Goal: Navigation & Orientation: Find specific page/section

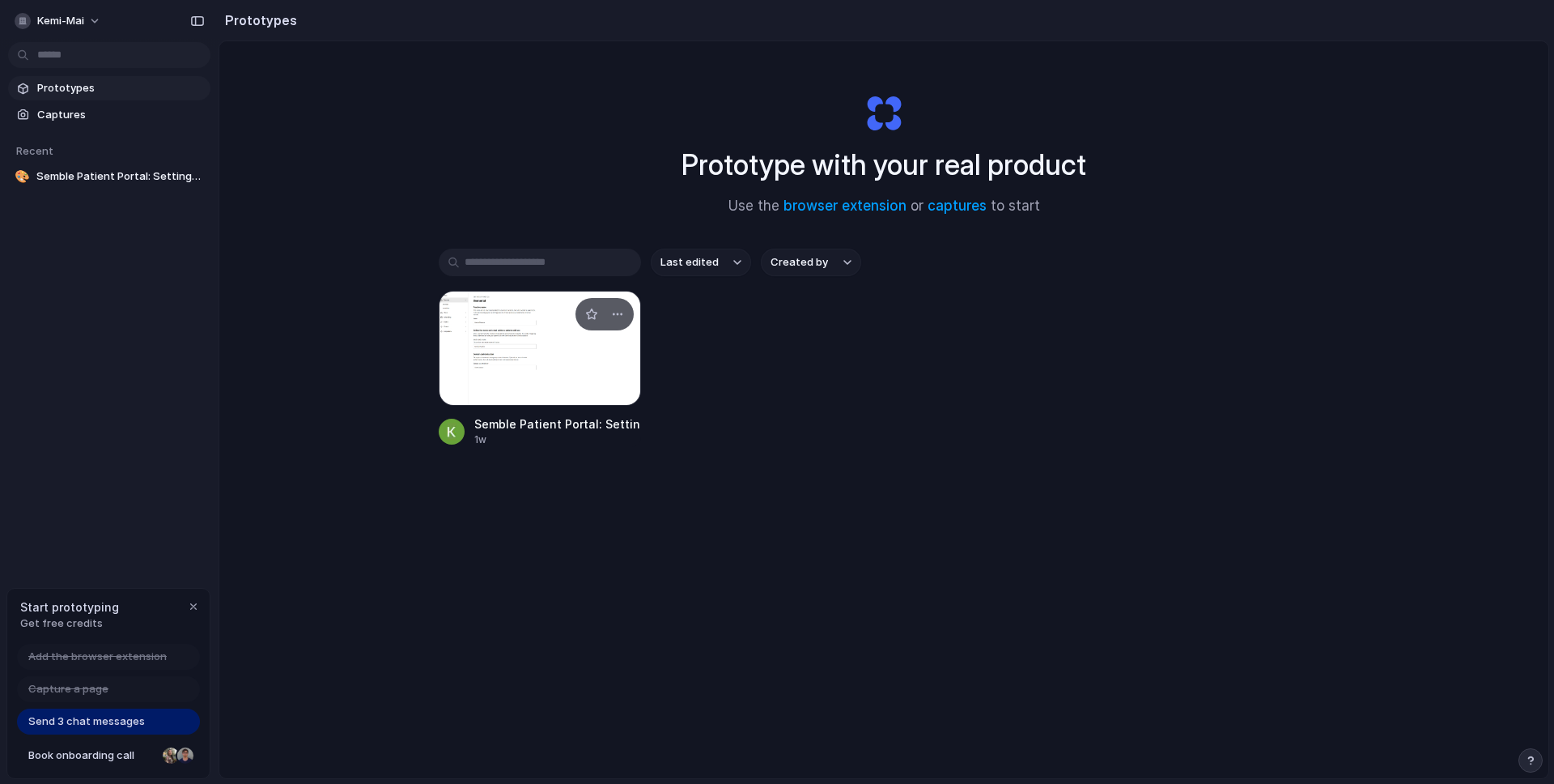
click at [511, 382] on div at bounding box center [539, 348] width 202 height 115
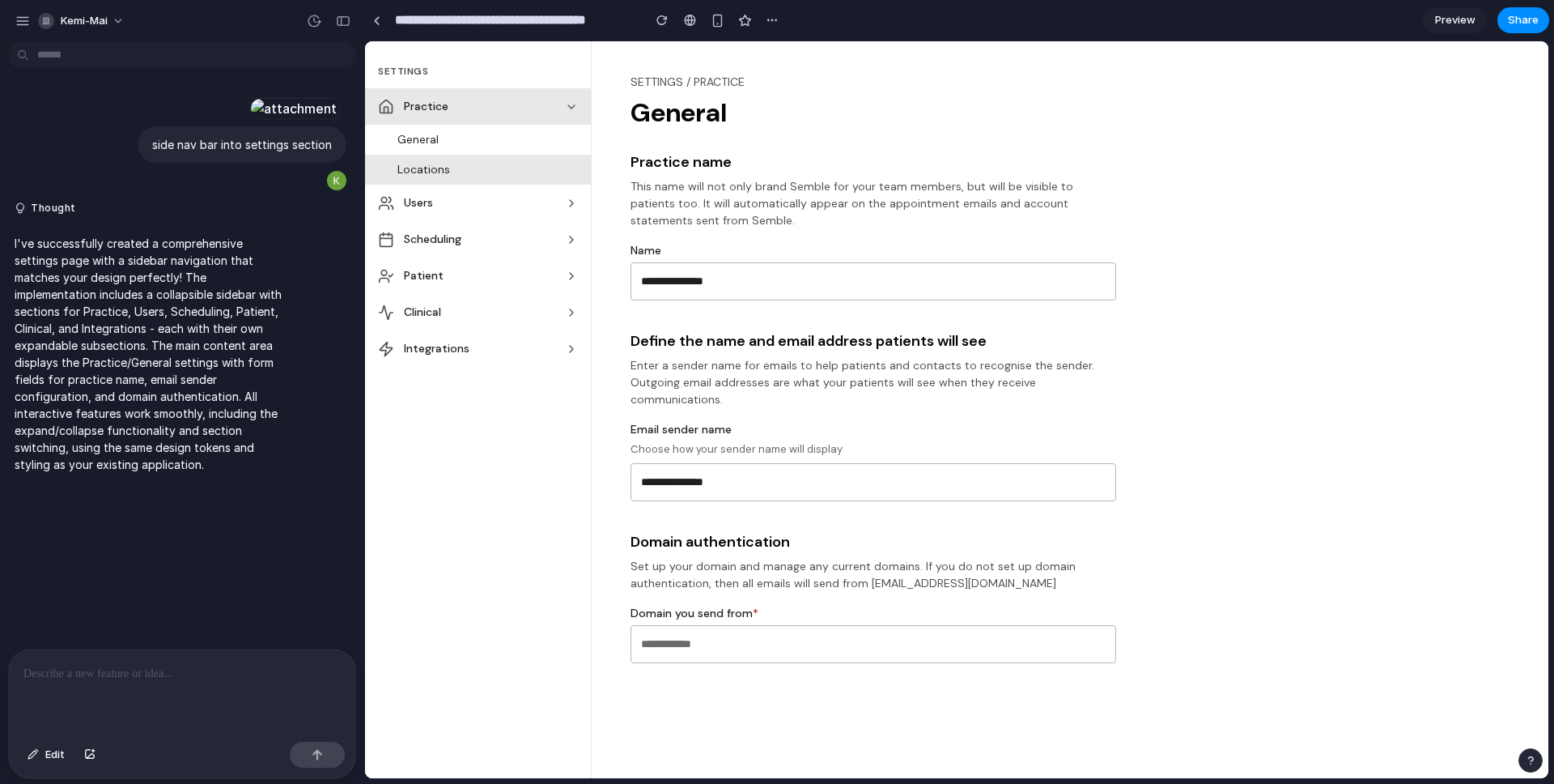
click at [549, 174] on span "Locations" at bounding box center [487, 170] width 180 height 17
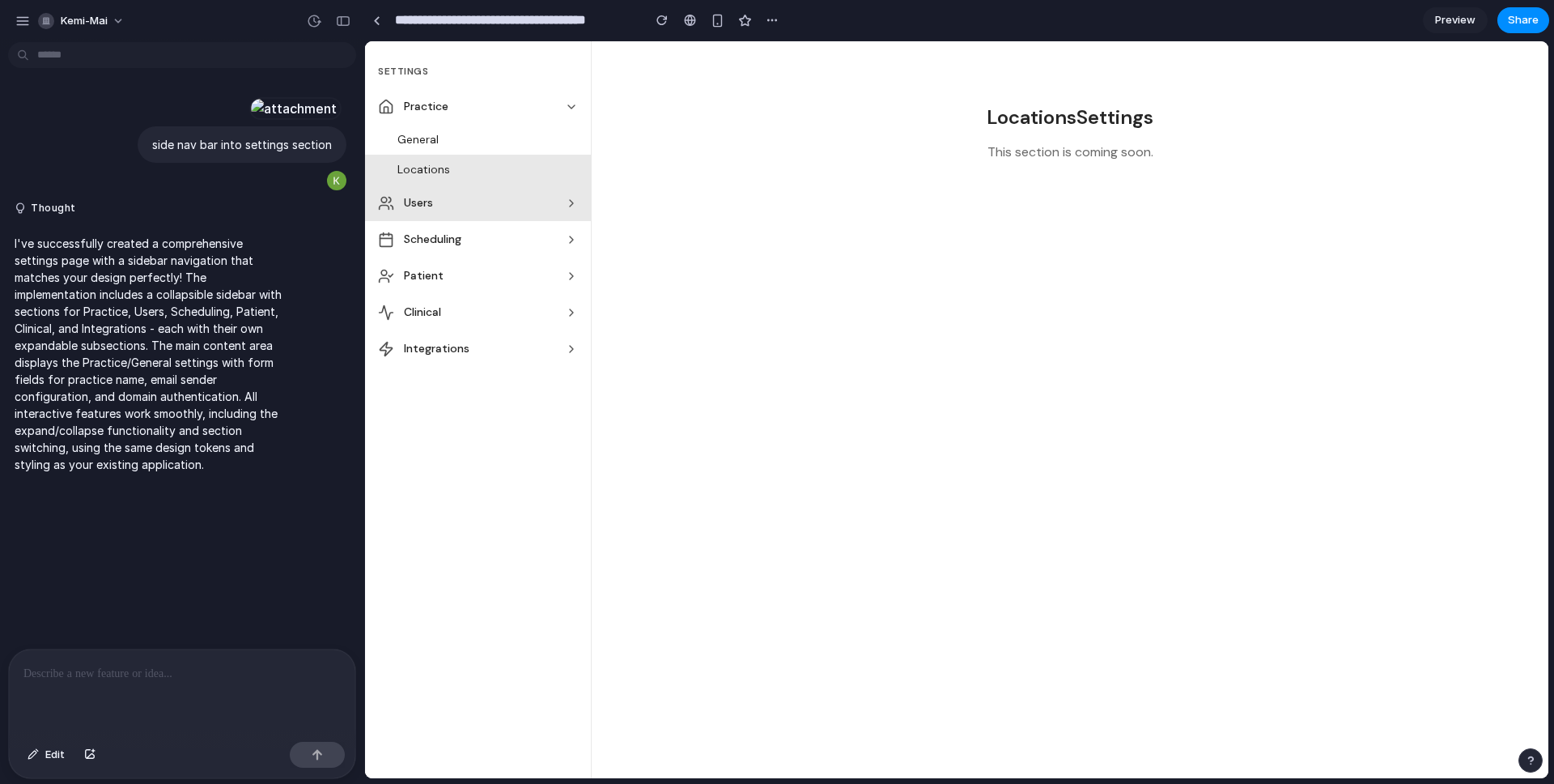
click at [539, 196] on span "Users" at bounding box center [481, 203] width 155 height 17
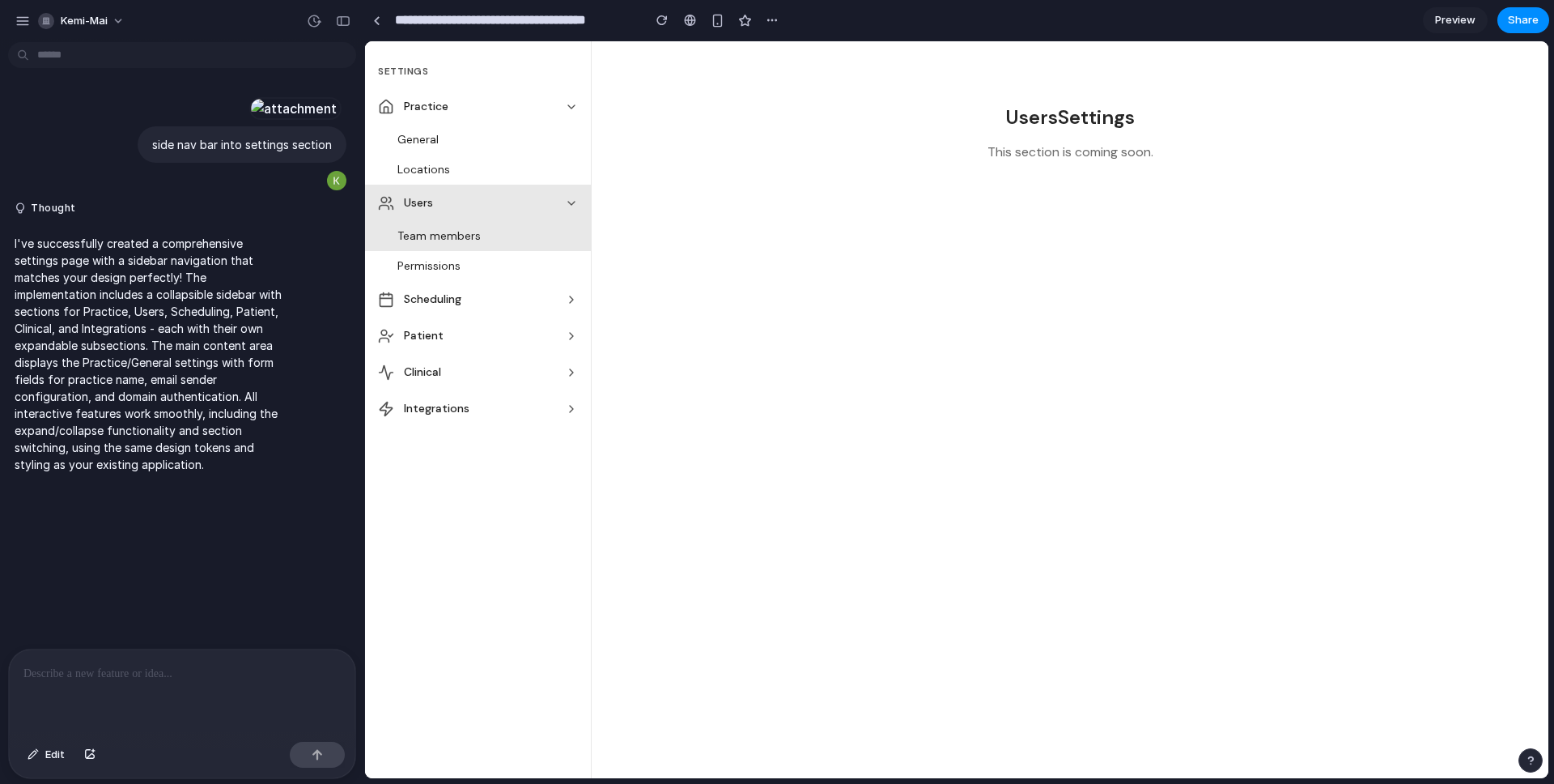
click at [526, 258] on span "Permissions" at bounding box center [487, 266] width 180 height 17
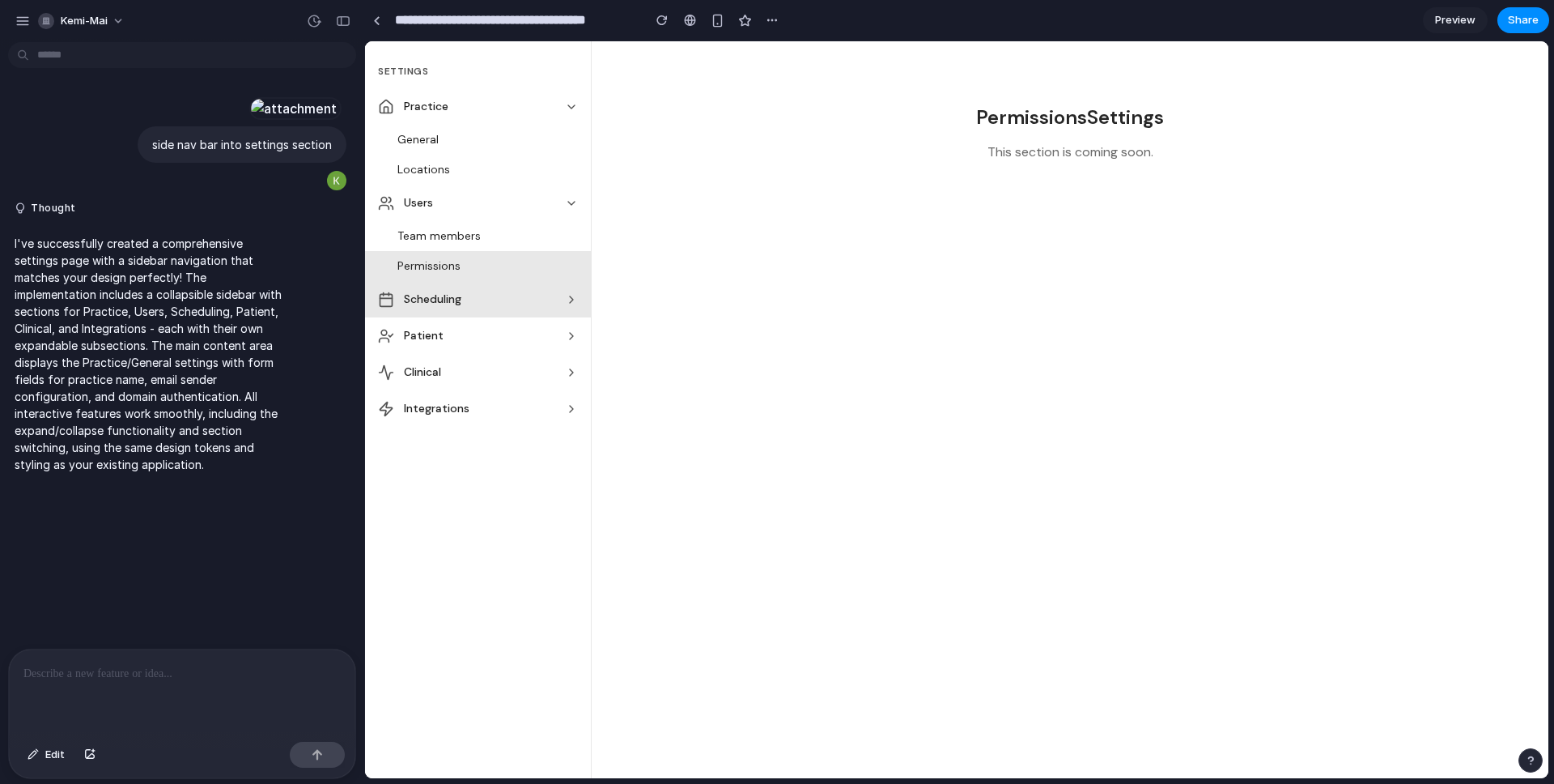
click at [507, 296] on span "Scheduling" at bounding box center [481, 300] width 155 height 17
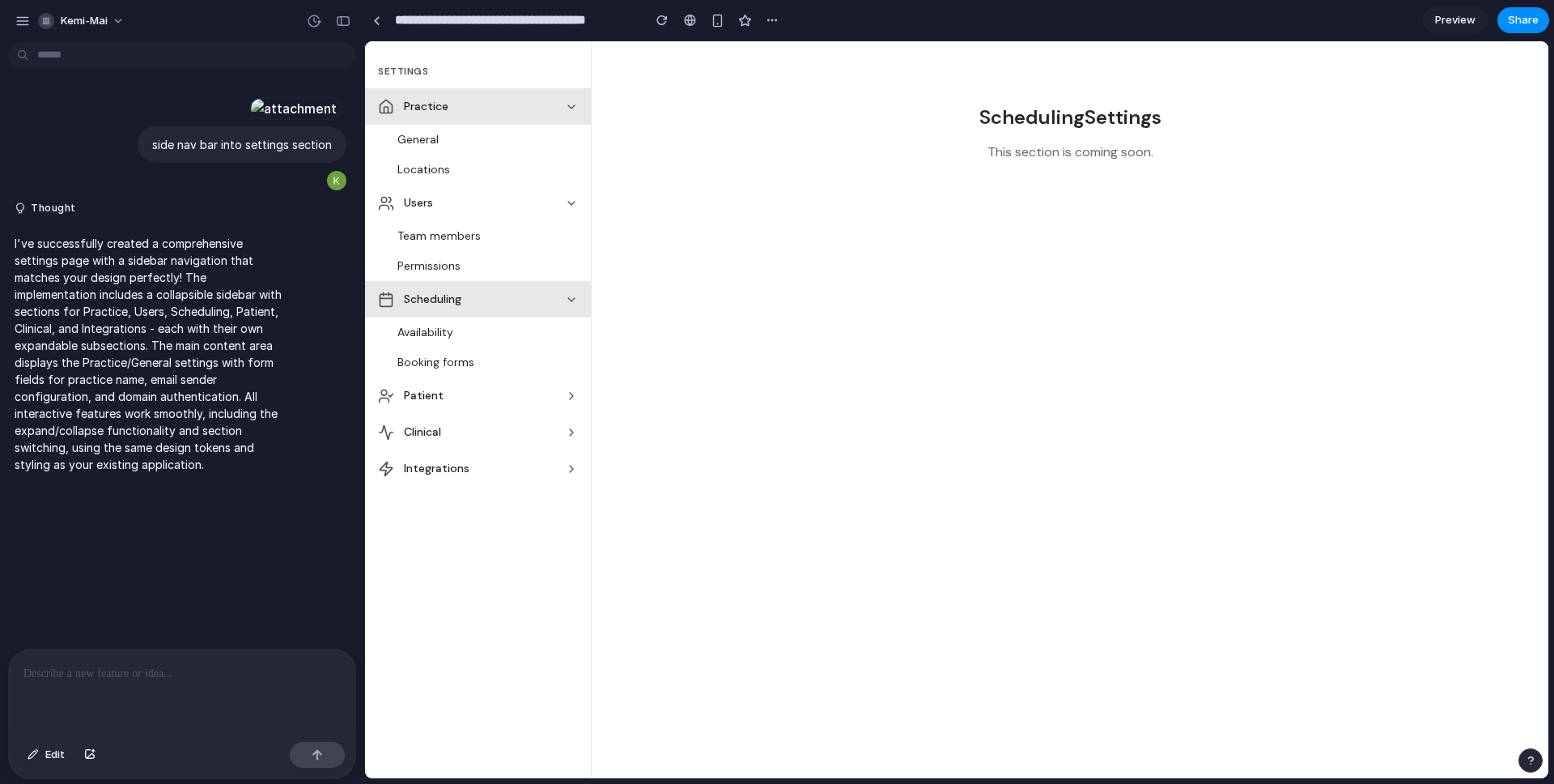
click at [528, 91] on button "Practice" at bounding box center [478, 106] width 226 height 36
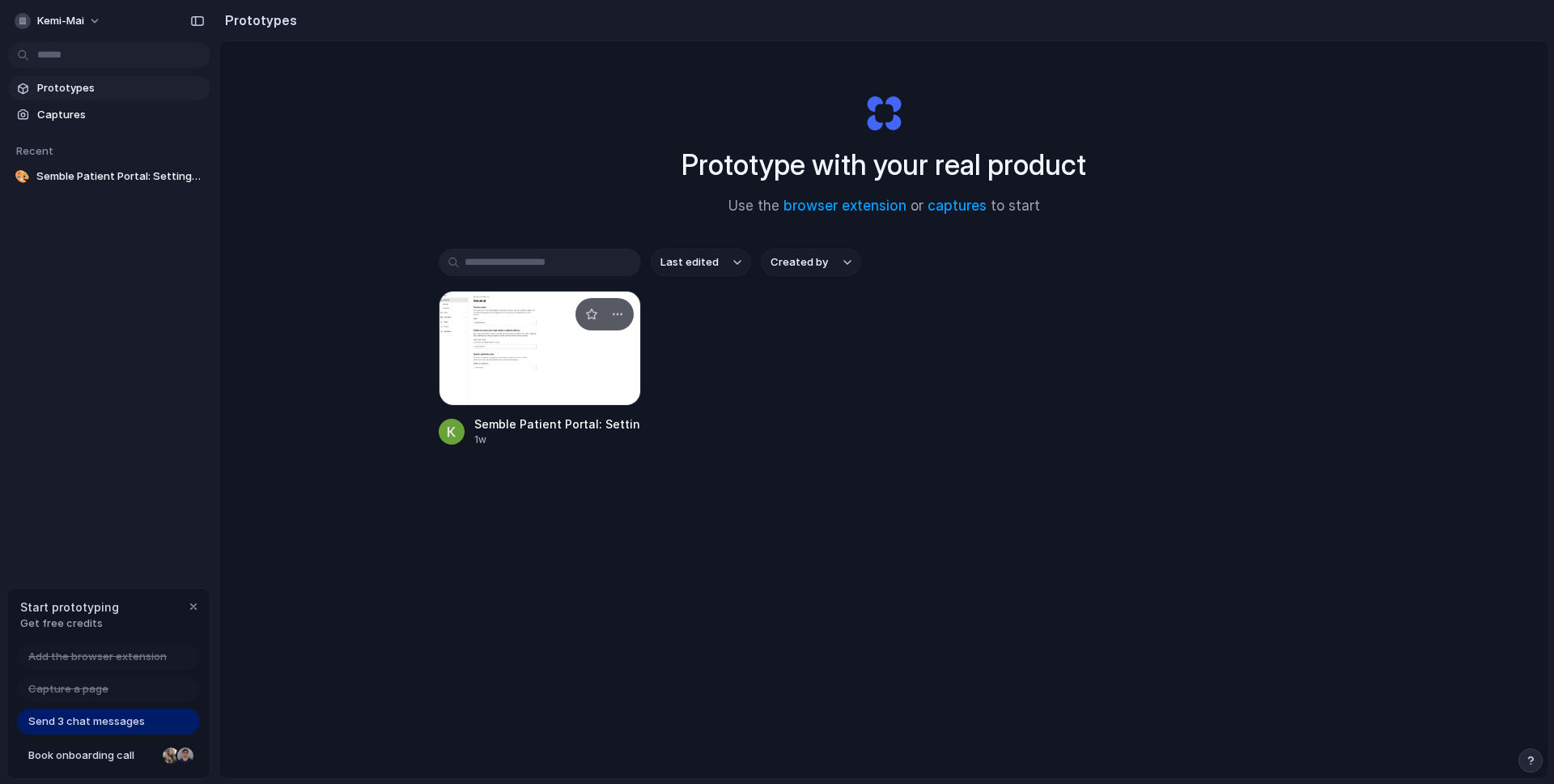
click at [546, 328] on div at bounding box center [539, 348] width 202 height 115
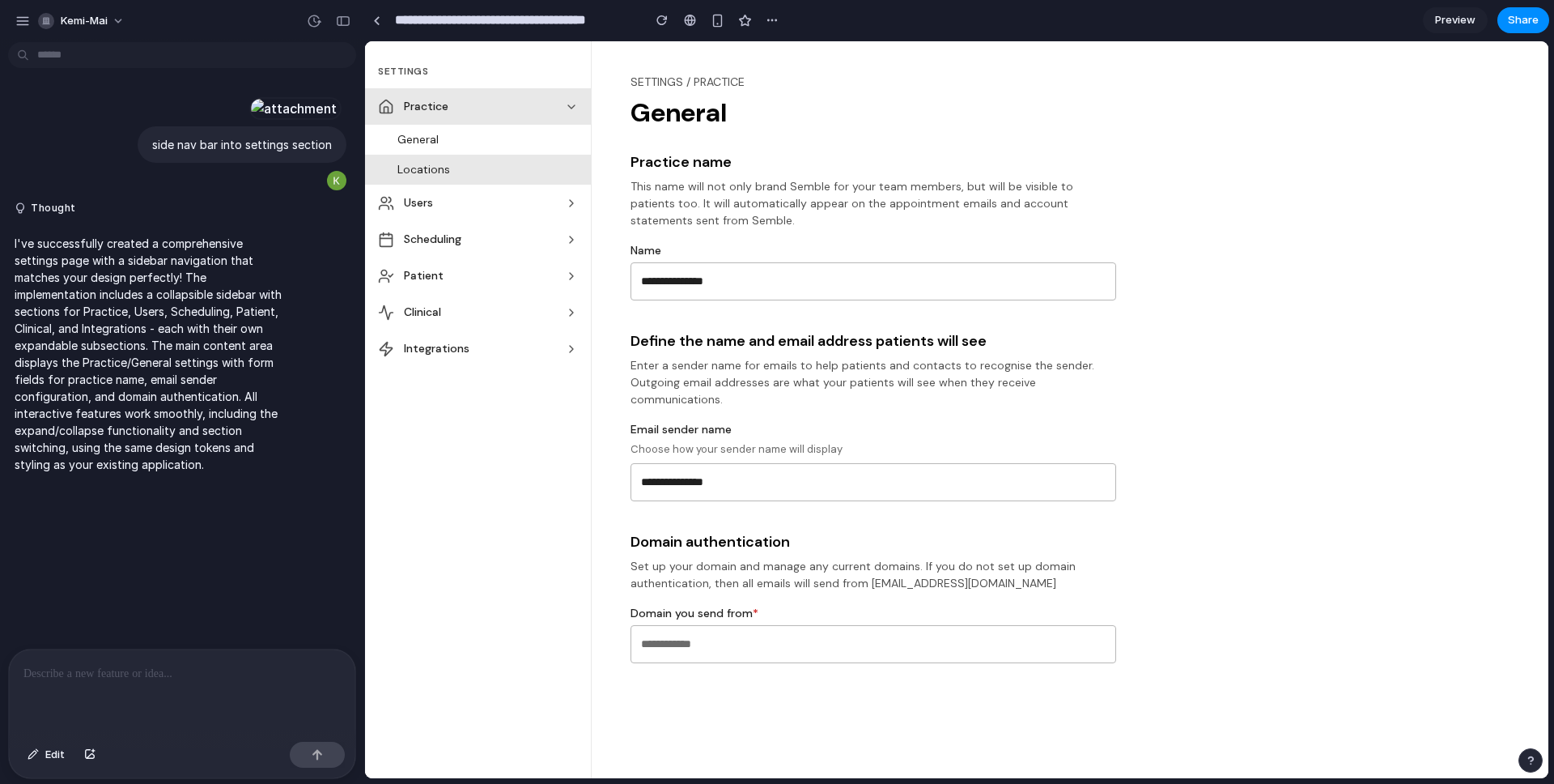
click at [540, 180] on button "Locations" at bounding box center [478, 170] width 226 height 30
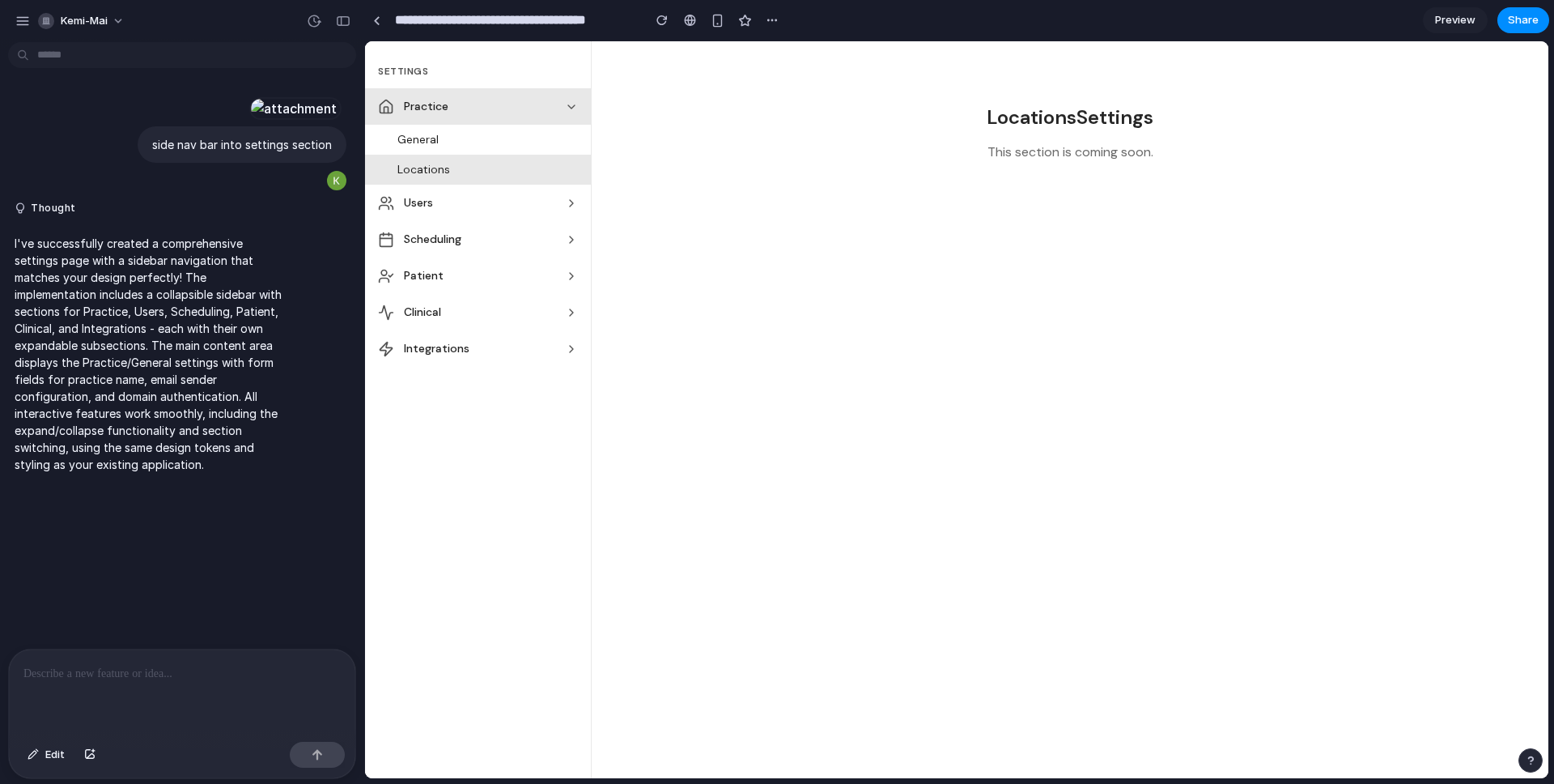
click at [540, 123] on button "Practice" at bounding box center [478, 106] width 226 height 36
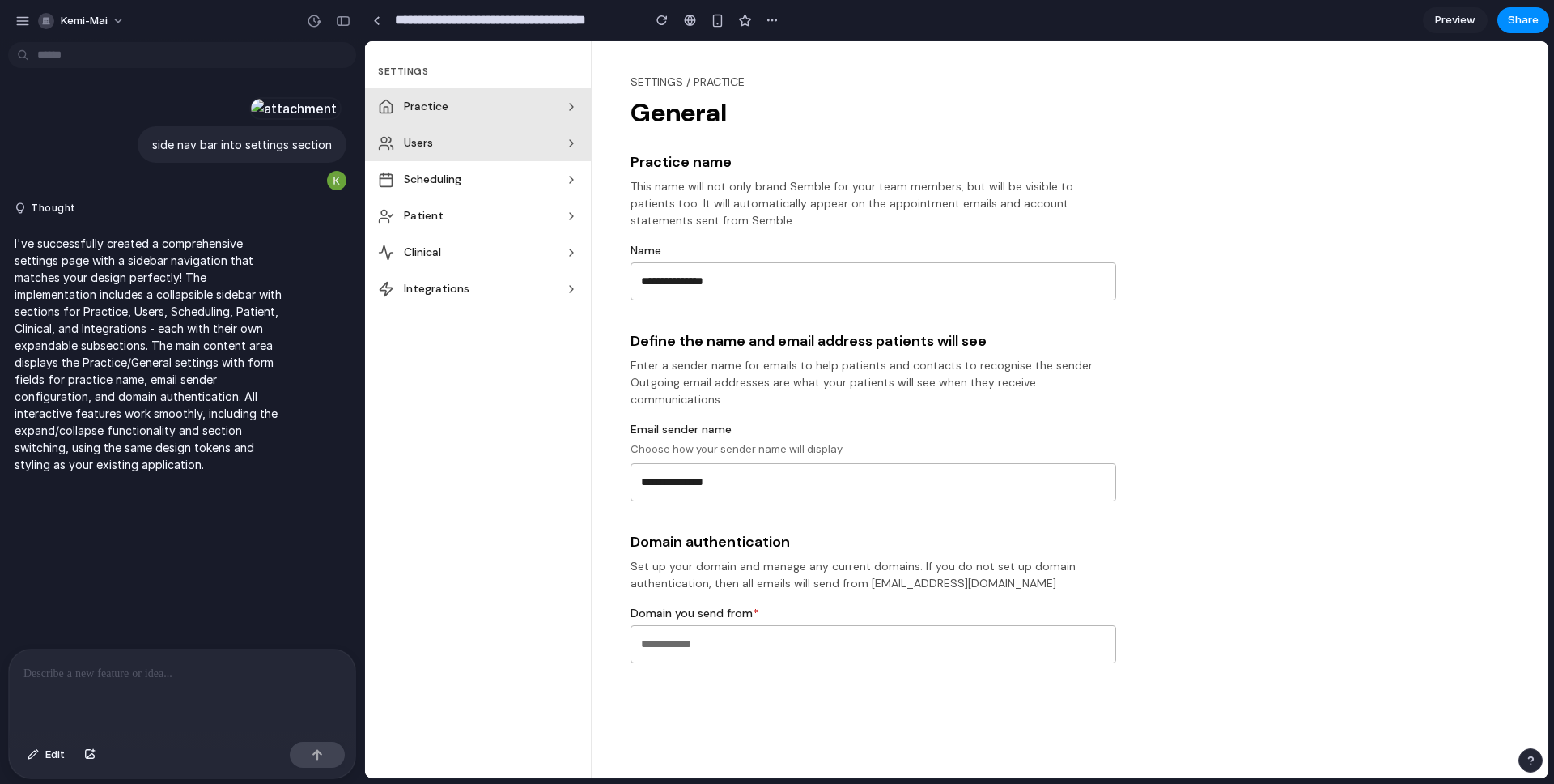
click at [524, 136] on span "Users" at bounding box center [481, 143] width 155 height 17
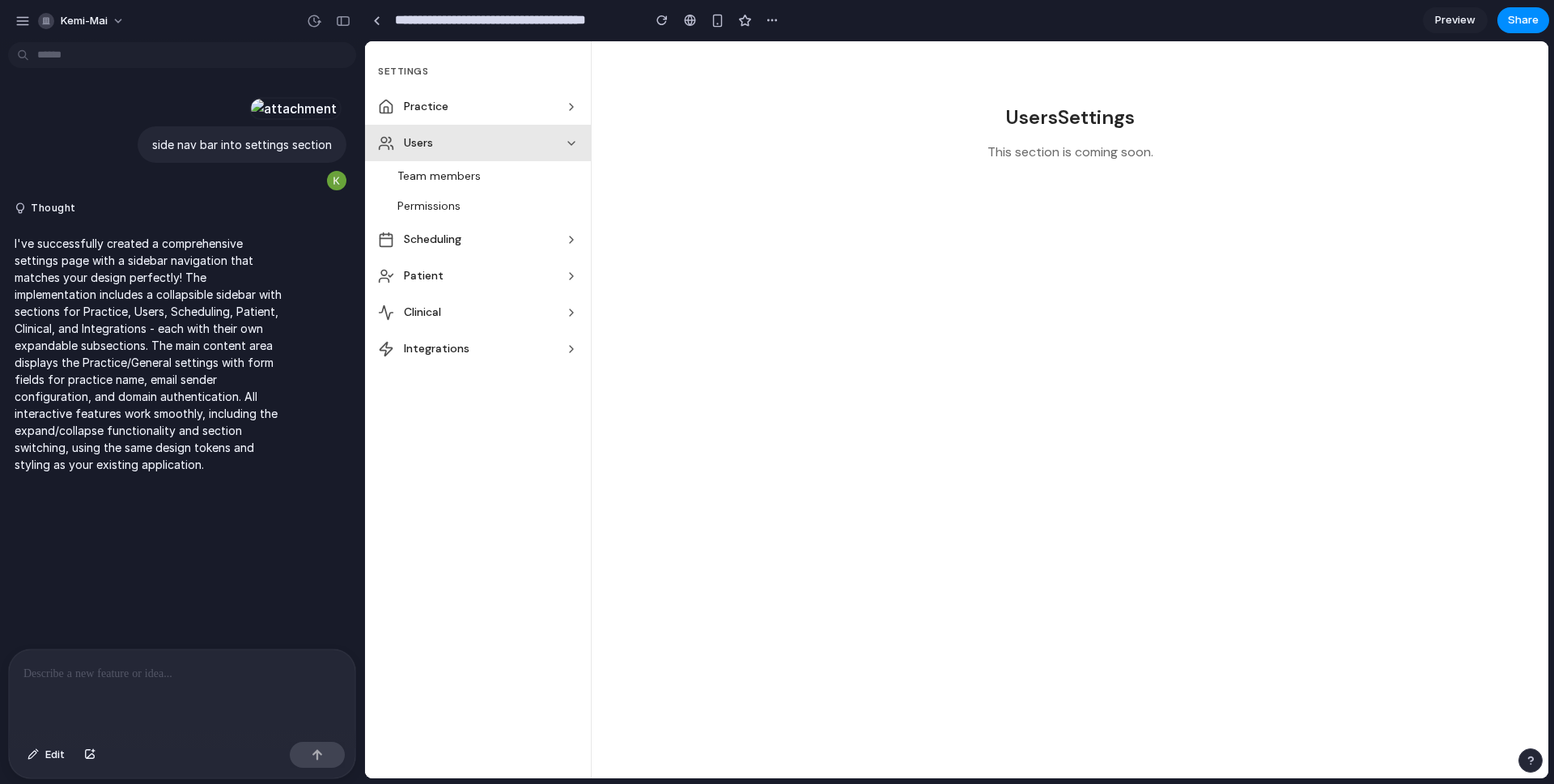
click at [525, 133] on button "Users" at bounding box center [478, 142] width 226 height 36
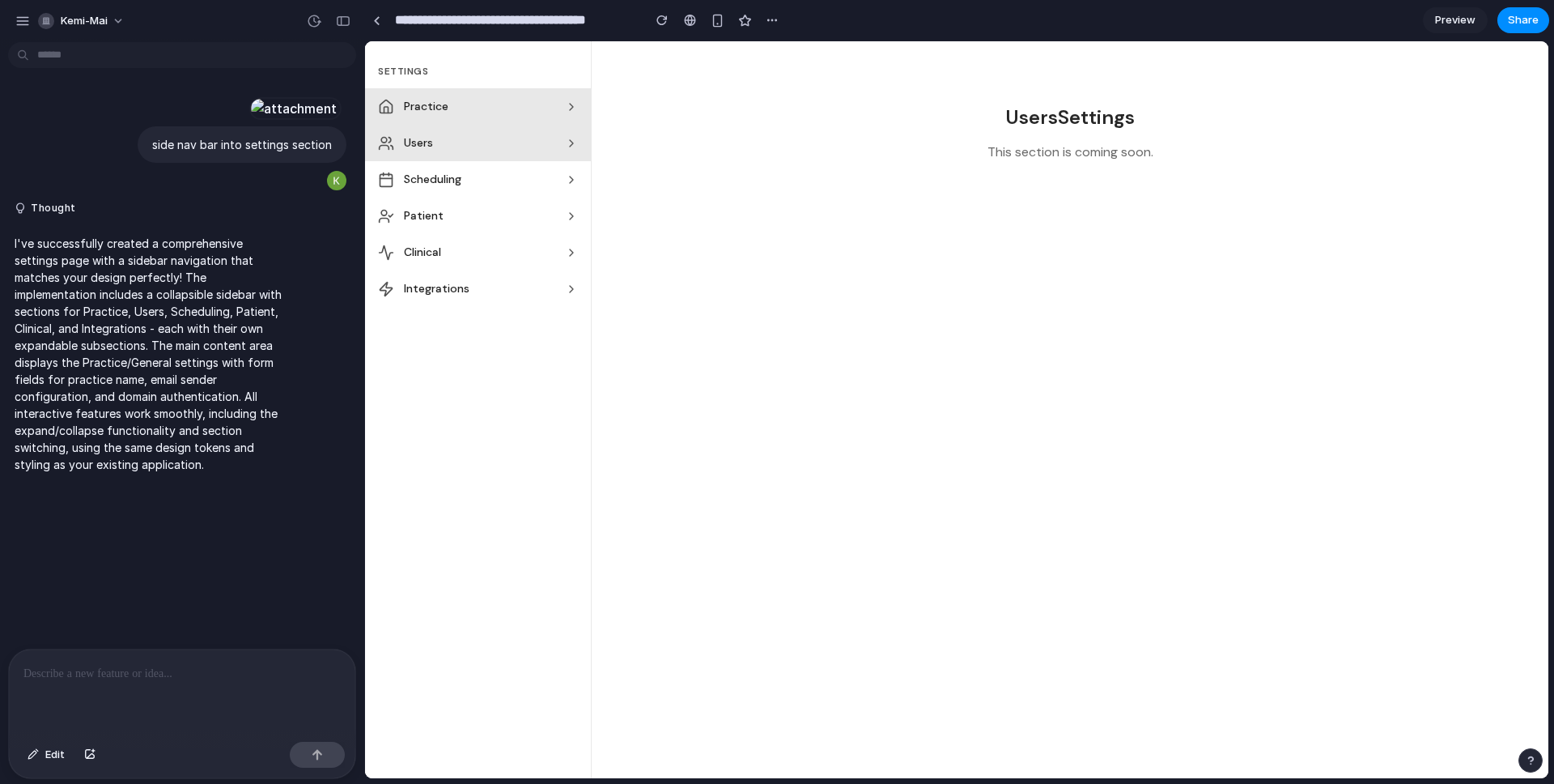
click at [522, 115] on button "Practice" at bounding box center [478, 106] width 226 height 36
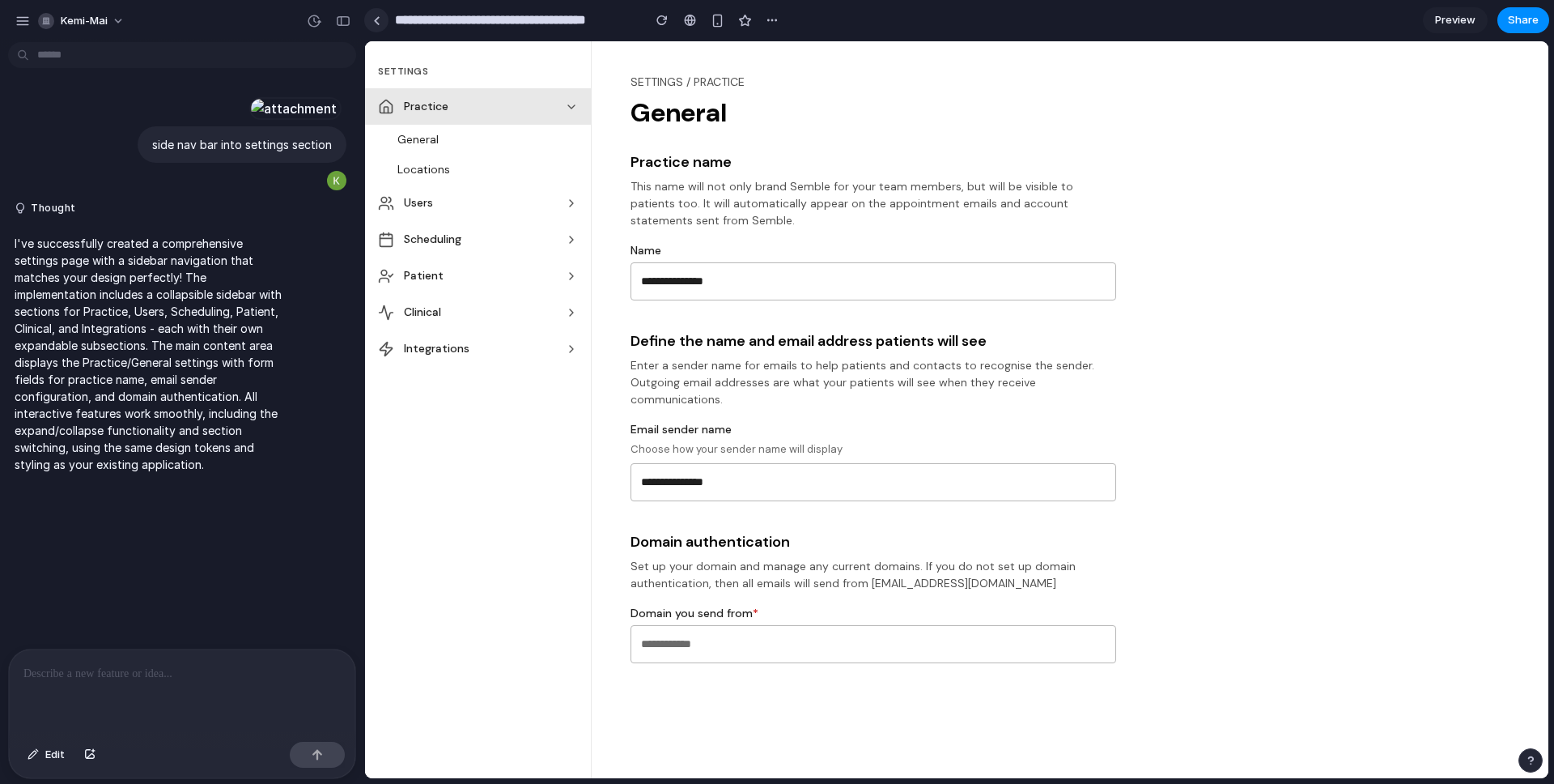
click at [374, 21] on div at bounding box center [377, 20] width 8 height 9
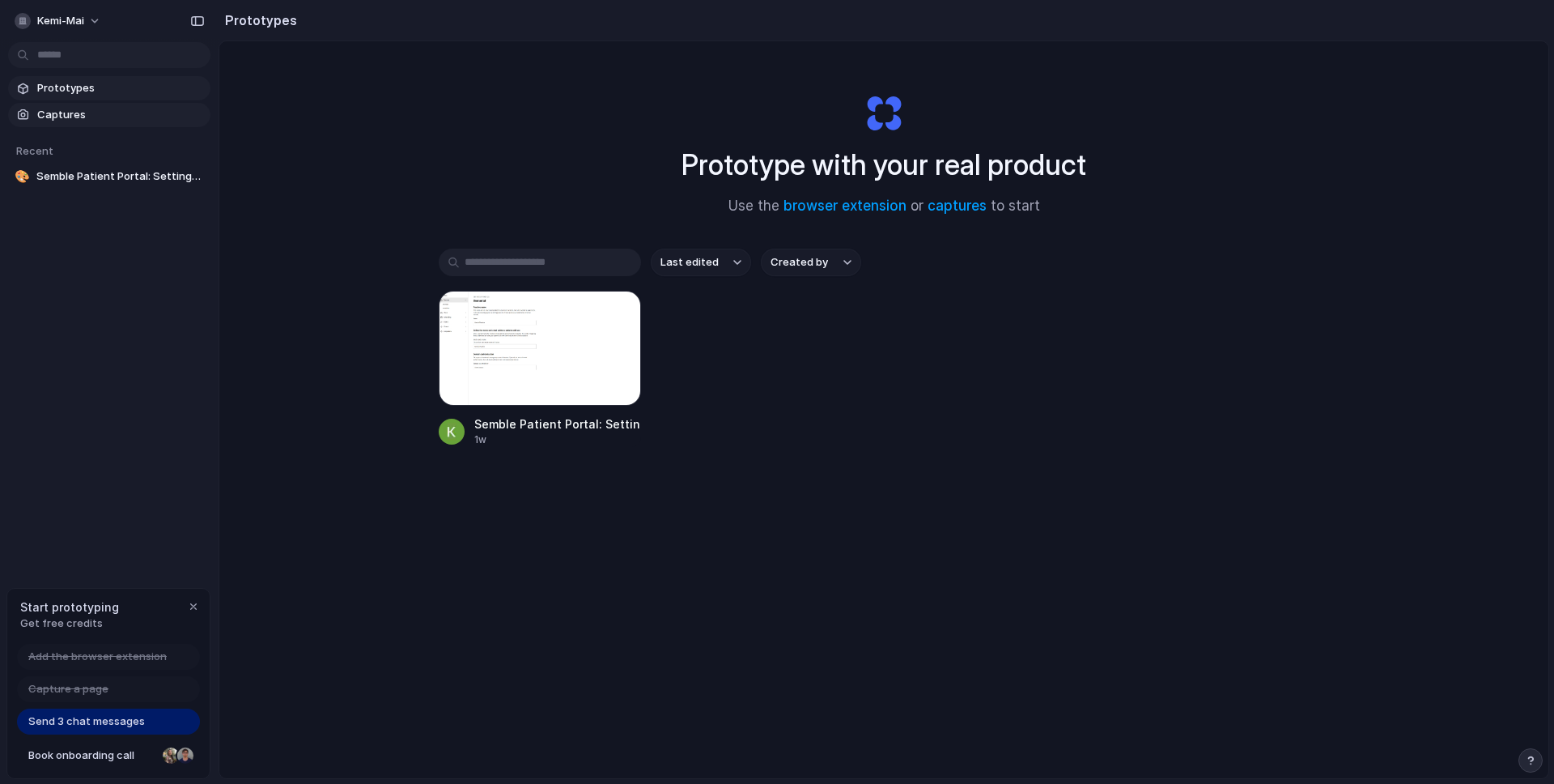
click at [127, 105] on link "Captures" at bounding box center [109, 115] width 202 height 25
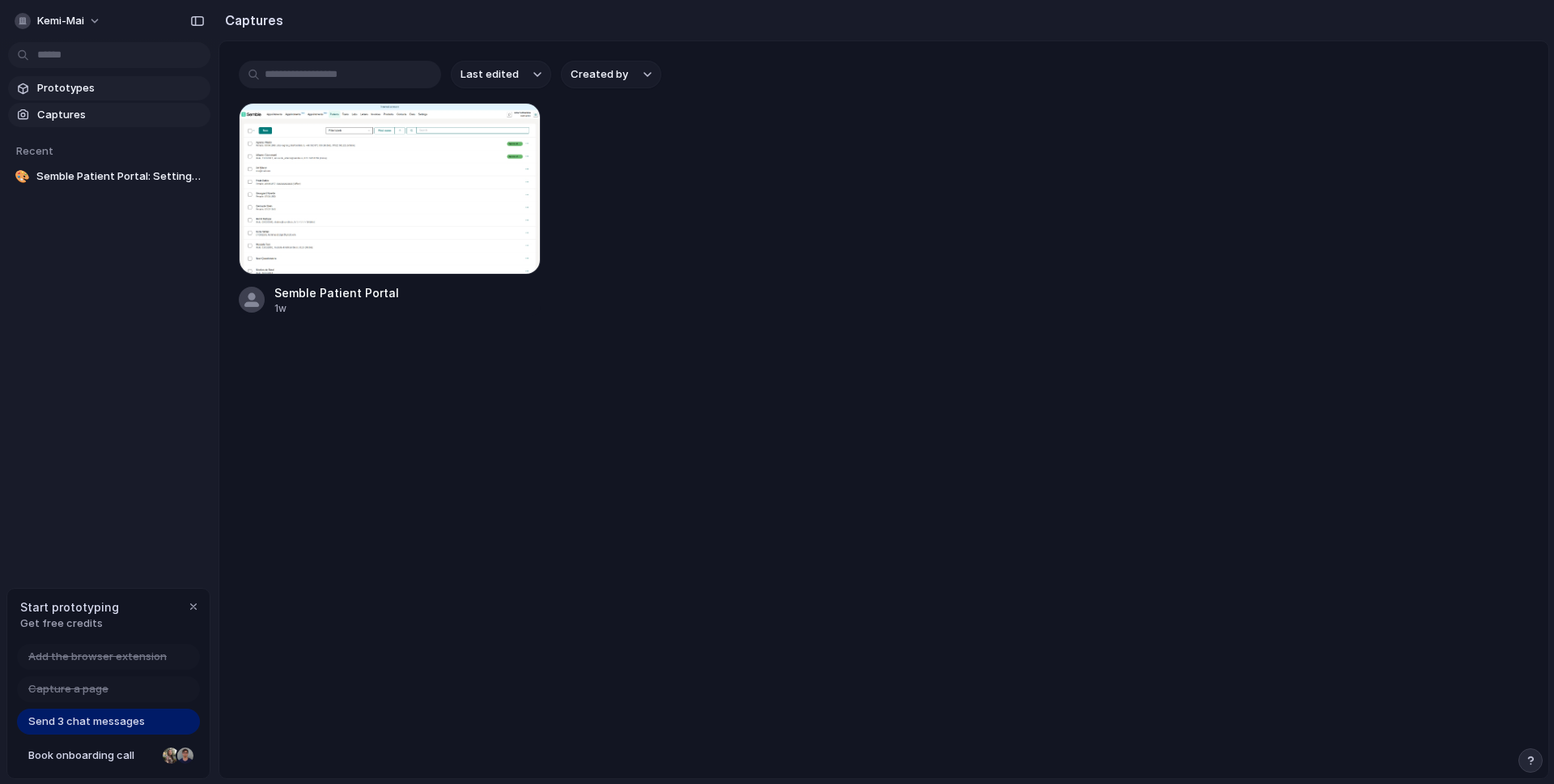
click at [121, 89] on span "Prototypes" at bounding box center [120, 88] width 167 height 16
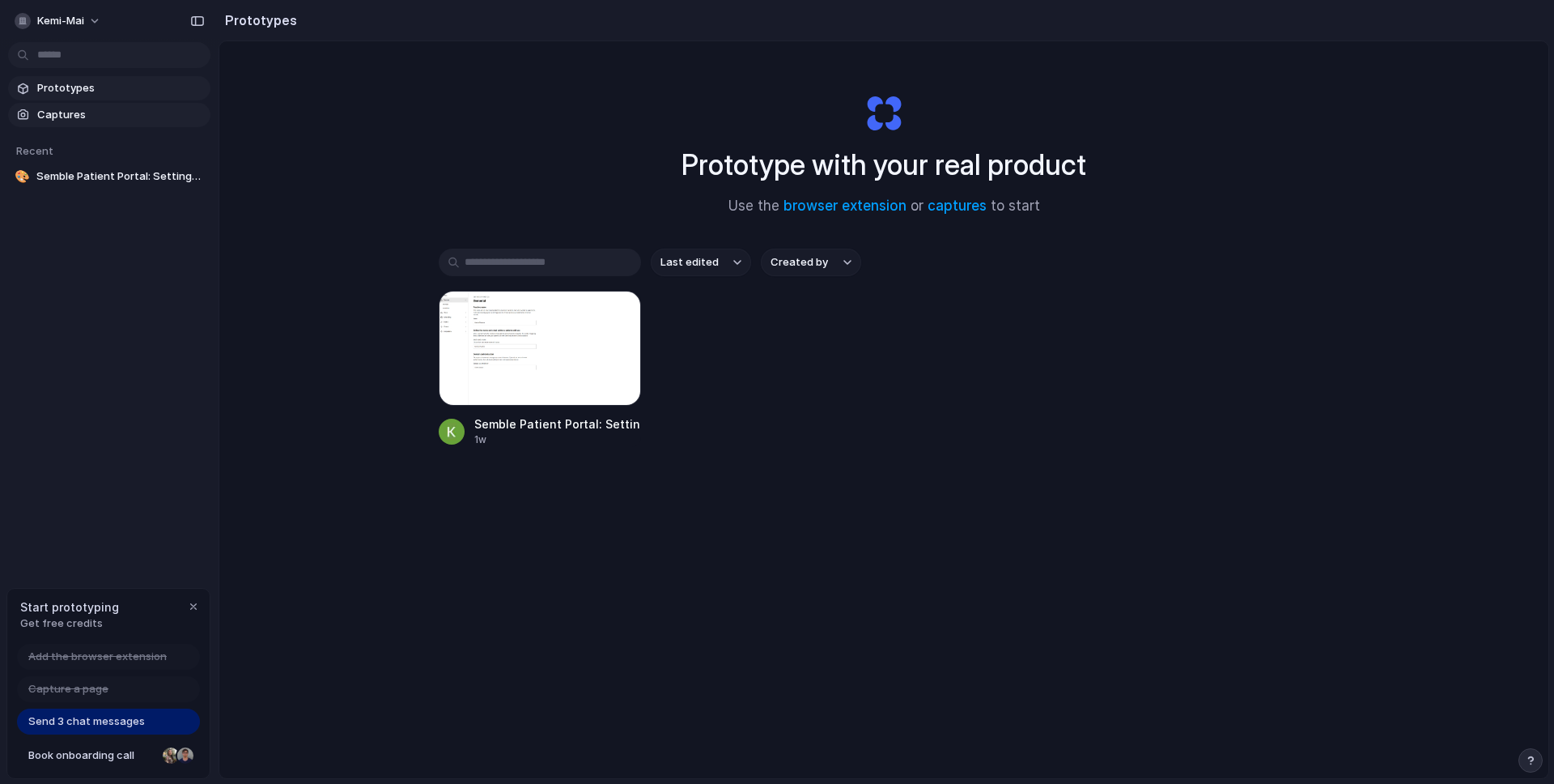
click at [109, 107] on span "Captures" at bounding box center [120, 115] width 167 height 16
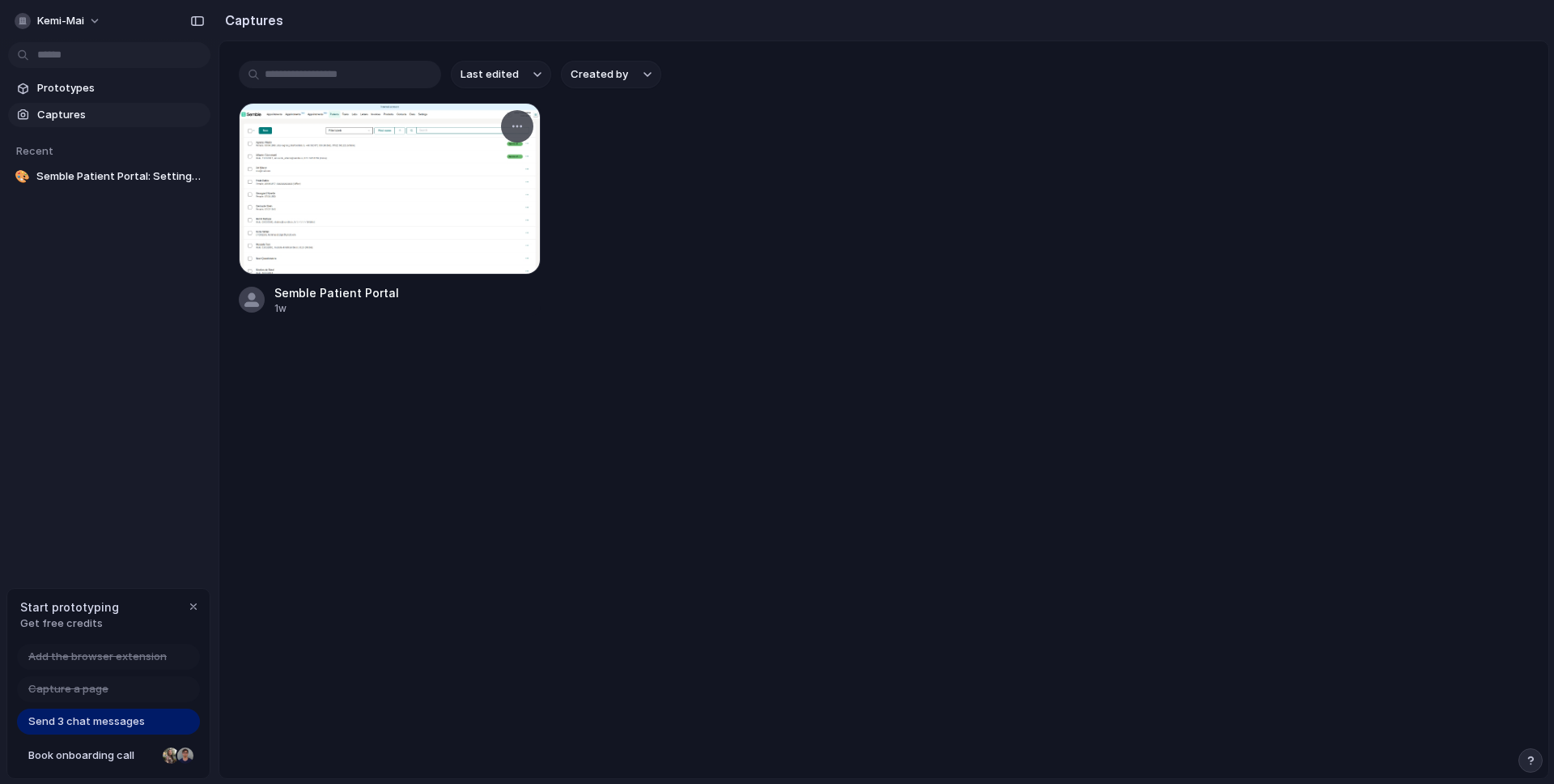
click at [387, 198] on div at bounding box center [390, 188] width 302 height 172
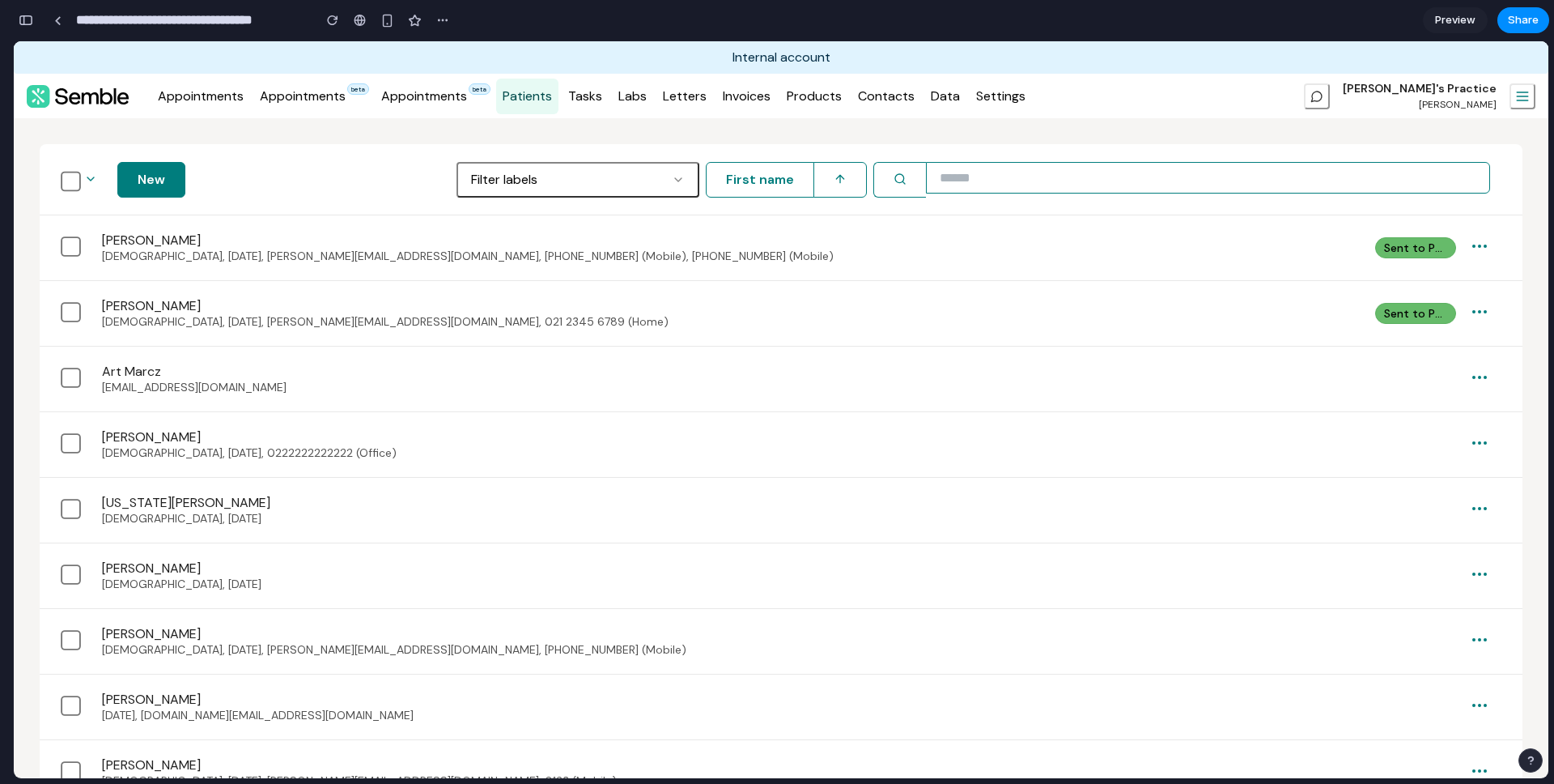
click at [596, 86] on link "Tasks" at bounding box center [586, 97] width 47 height 36
click at [652, 98] on div "Appointments Appointments beta Appointments beta Patients Tasks Labs Letters In…" at bounding box center [722, 96] width 1140 height 31
click at [644, 201] on div "chevron-down ; New Filter labels search check test from api (3) check test [PER…" at bounding box center [781, 179] width 1483 height 71
click at [644, 189] on button "Filter labels" at bounding box center [578, 180] width 243 height 36
click at [725, 191] on button "First name" at bounding box center [760, 180] width 108 height 36
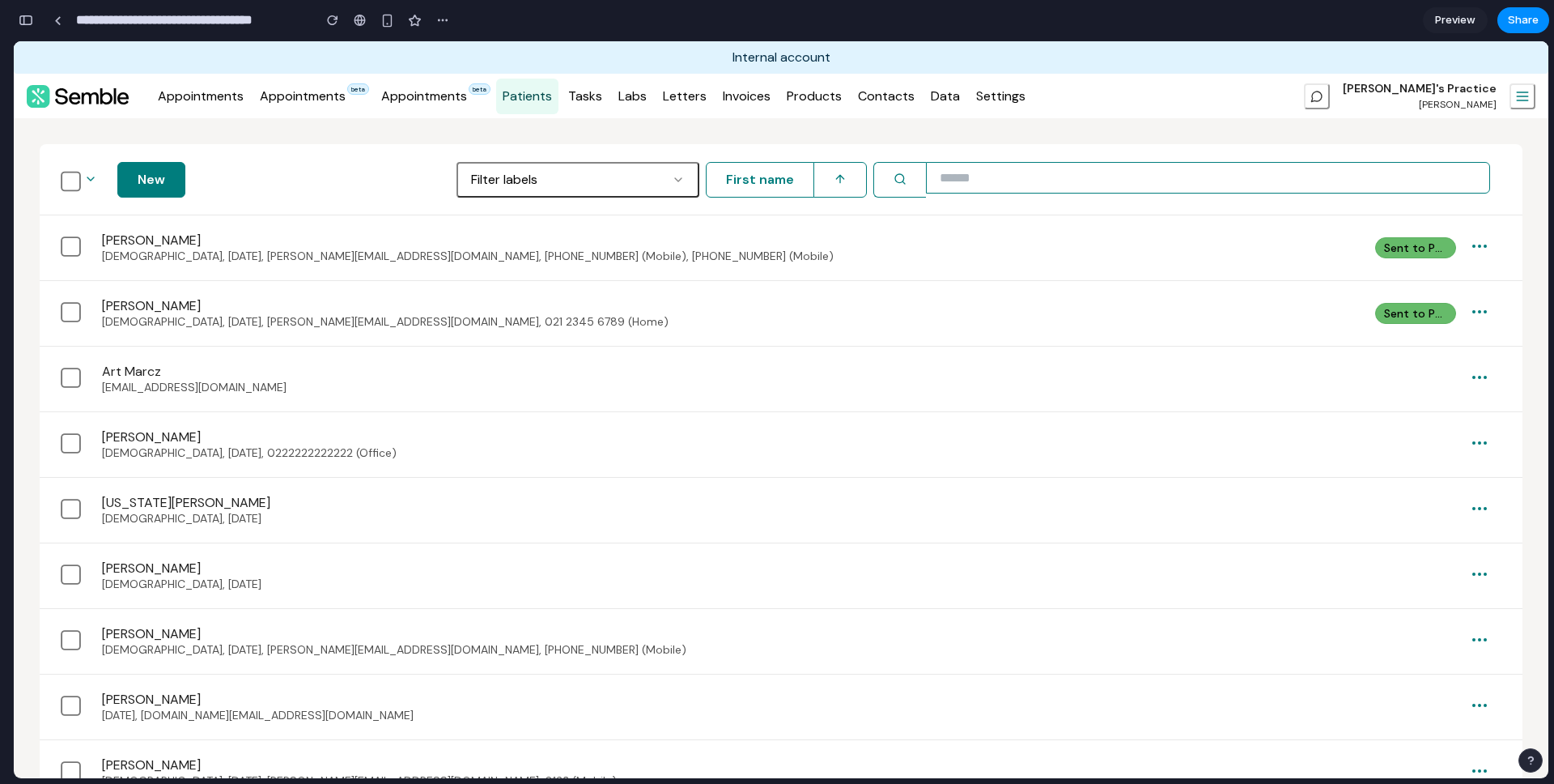
click at [854, 187] on button "arrow-up" at bounding box center [840, 180] width 53 height 36
click at [787, 228] on div "[PERSON_NAME] [DEMOGRAPHIC_DATA], [DATE], [PERSON_NAME][EMAIL_ADDRESS][DOMAIN_N…" at bounding box center [781, 247] width 1483 height 64
click at [812, 105] on link "Products" at bounding box center [814, 97] width 68 height 36
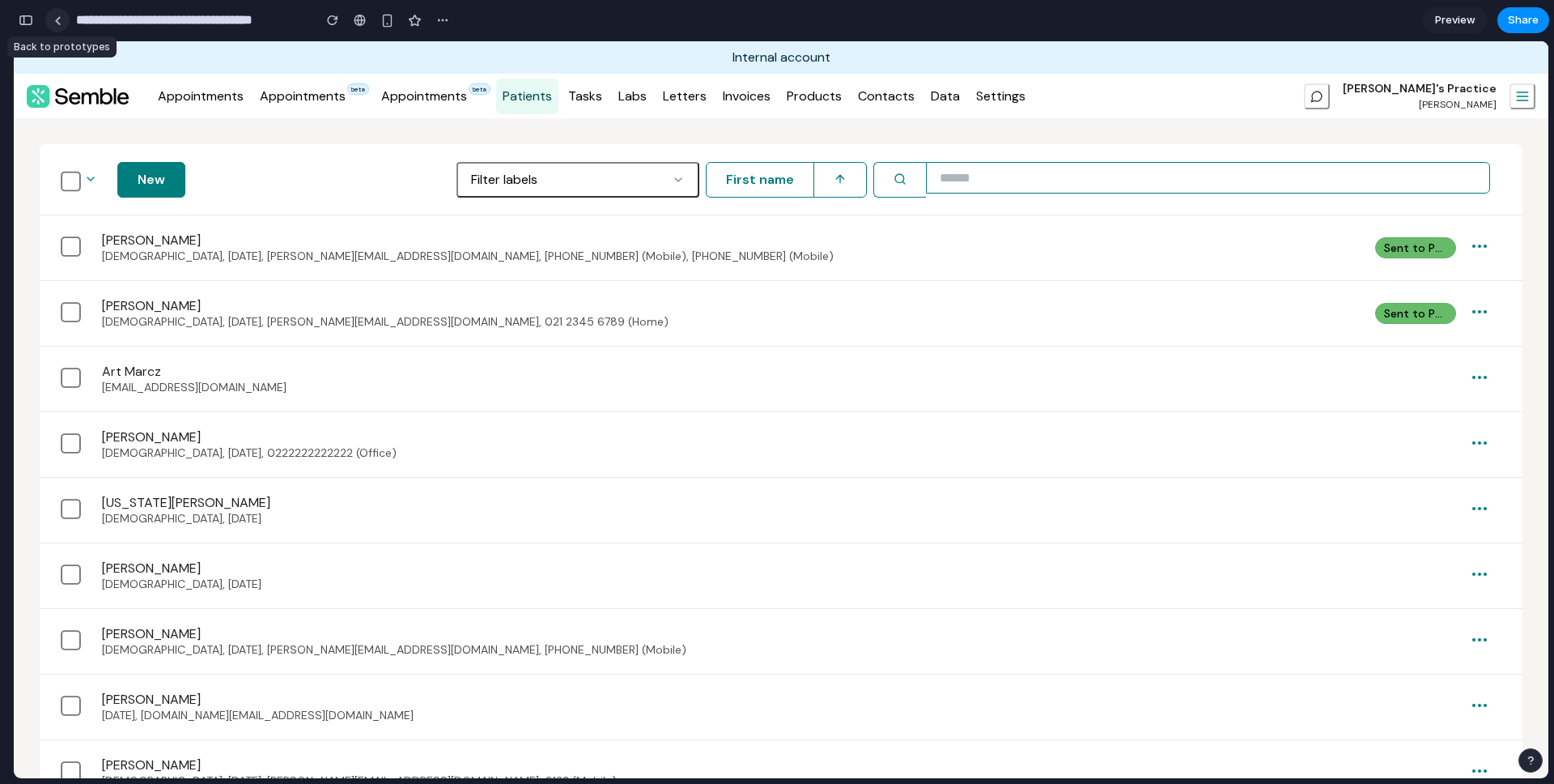
click at [59, 25] on div at bounding box center [58, 20] width 8 height 9
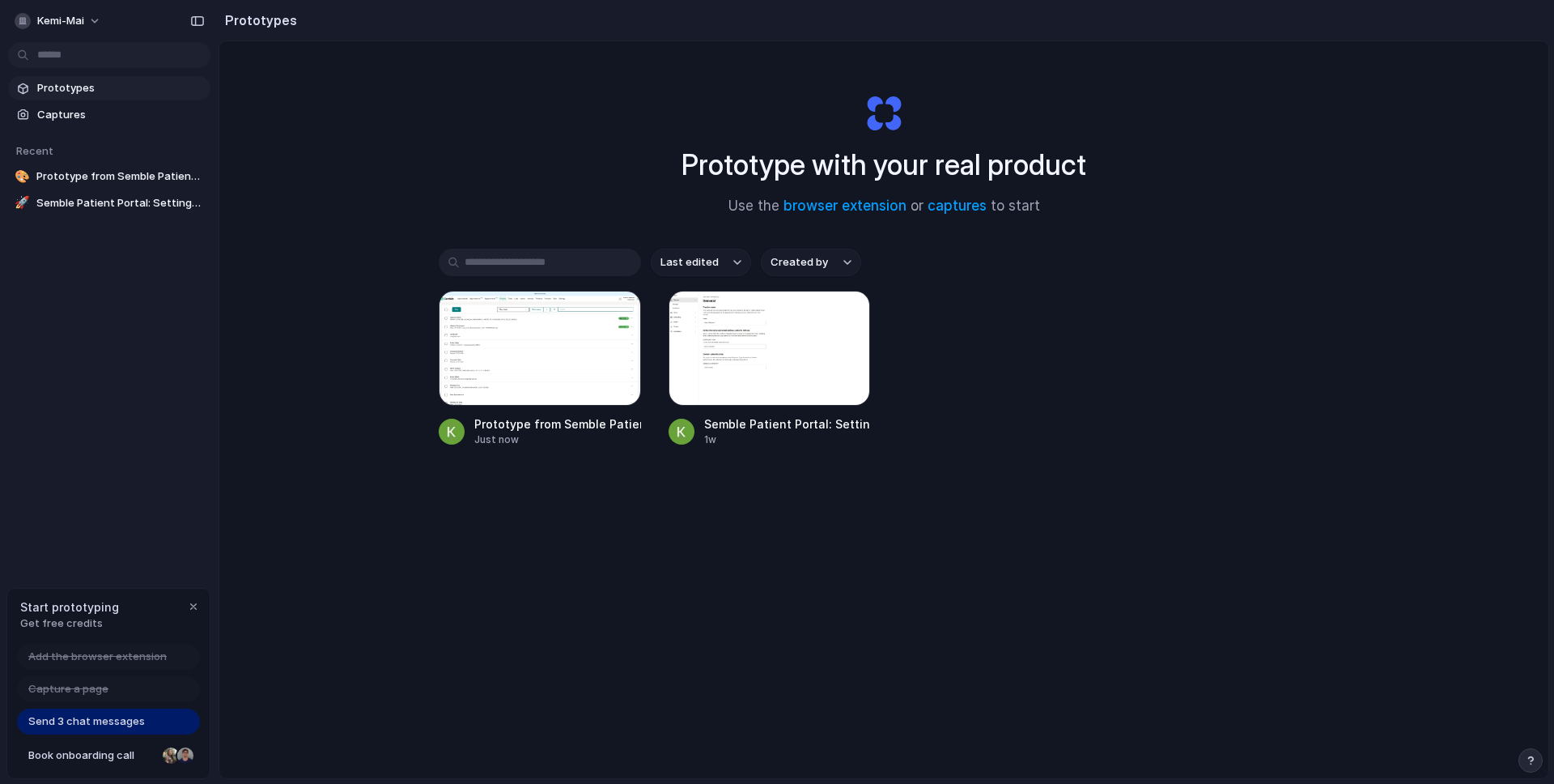
click at [473, 131] on div "Prototype with your real product Use the browser extension or captures to start…" at bounding box center [884, 453] width 1329 height 823
